Goal: Information Seeking & Learning: Learn about a topic

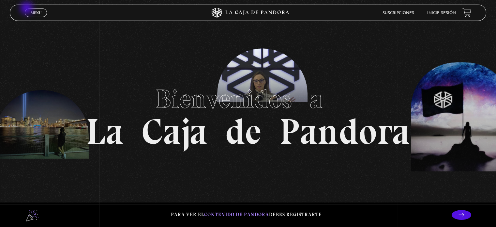
click at [27, 9] on link "Menu Cerrar" at bounding box center [36, 12] width 22 height 8
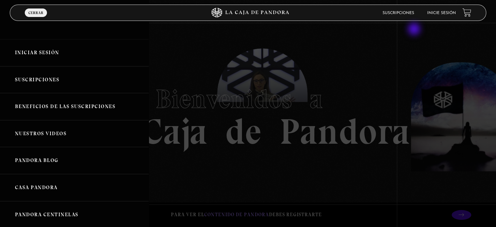
click at [415, 30] on div at bounding box center [248, 113] width 496 height 227
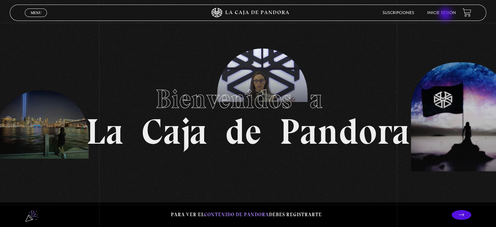
click at [446, 15] on li "Inicie sesión" at bounding box center [442, 13] width 29 height 10
click at [445, 10] on li "Inicie sesión" at bounding box center [442, 13] width 29 height 10
click at [444, 11] on link "Inicie sesión" at bounding box center [442, 13] width 29 height 4
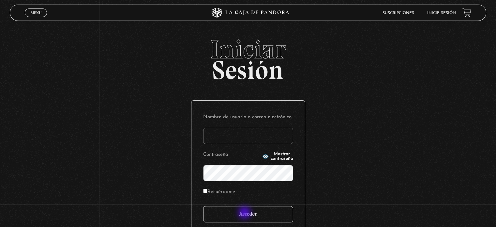
type input "marciajm@gmail.com"
click at [245, 213] on input "Acceder" at bounding box center [248, 214] width 90 height 16
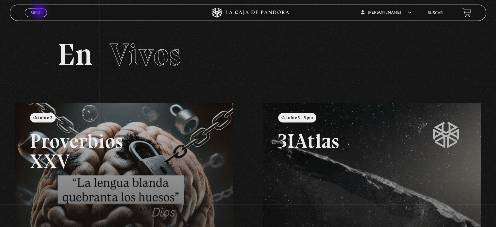
click at [40, 12] on span "Menu" at bounding box center [36, 13] width 11 height 4
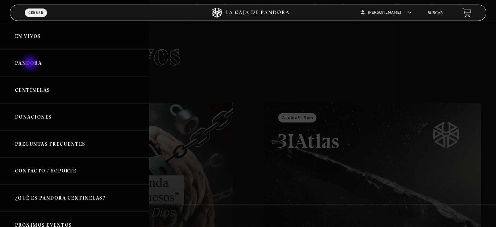
click at [31, 64] on link "Pandora" at bounding box center [74, 63] width 149 height 27
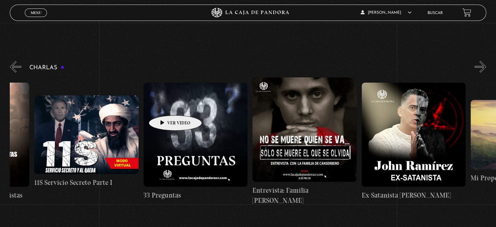
scroll to position [0, 273]
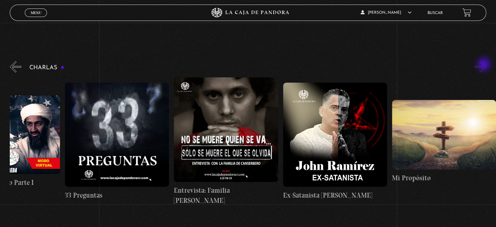
click at [485, 65] on button "»" at bounding box center [480, 66] width 11 height 11
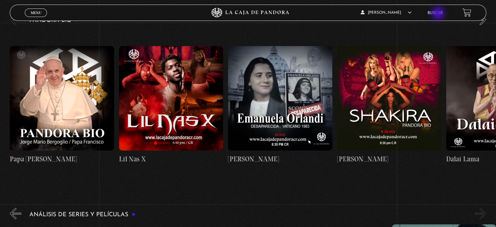
scroll to position [1054, 0]
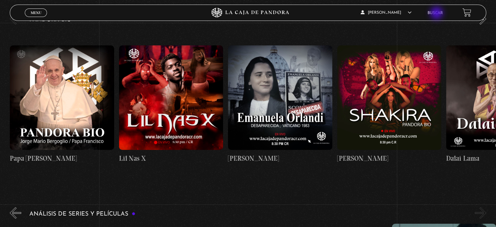
click at [438, 14] on link "Buscar" at bounding box center [435, 13] width 15 height 4
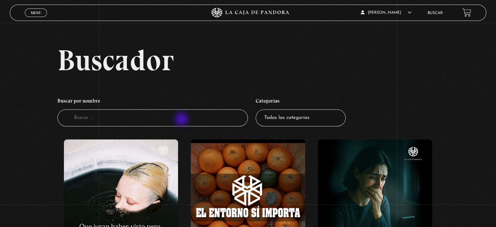
click at [182, 120] on input "Buscador" at bounding box center [152, 117] width 191 height 17
type input "nave"
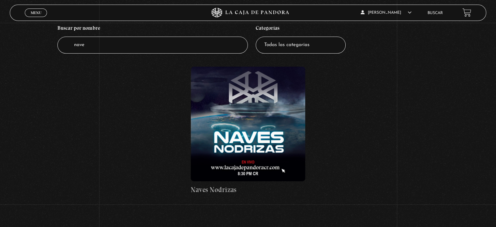
scroll to position [75, 0]
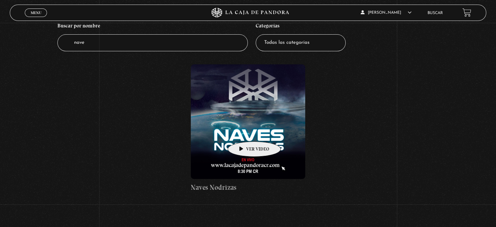
click at [244, 132] on figure at bounding box center [248, 121] width 114 height 114
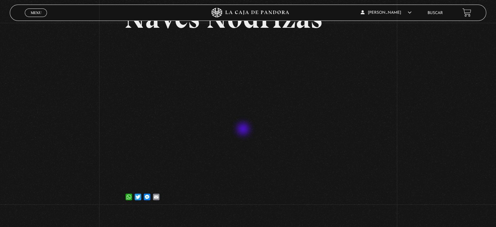
scroll to position [57, 0]
